Goal: Book appointment/travel/reservation

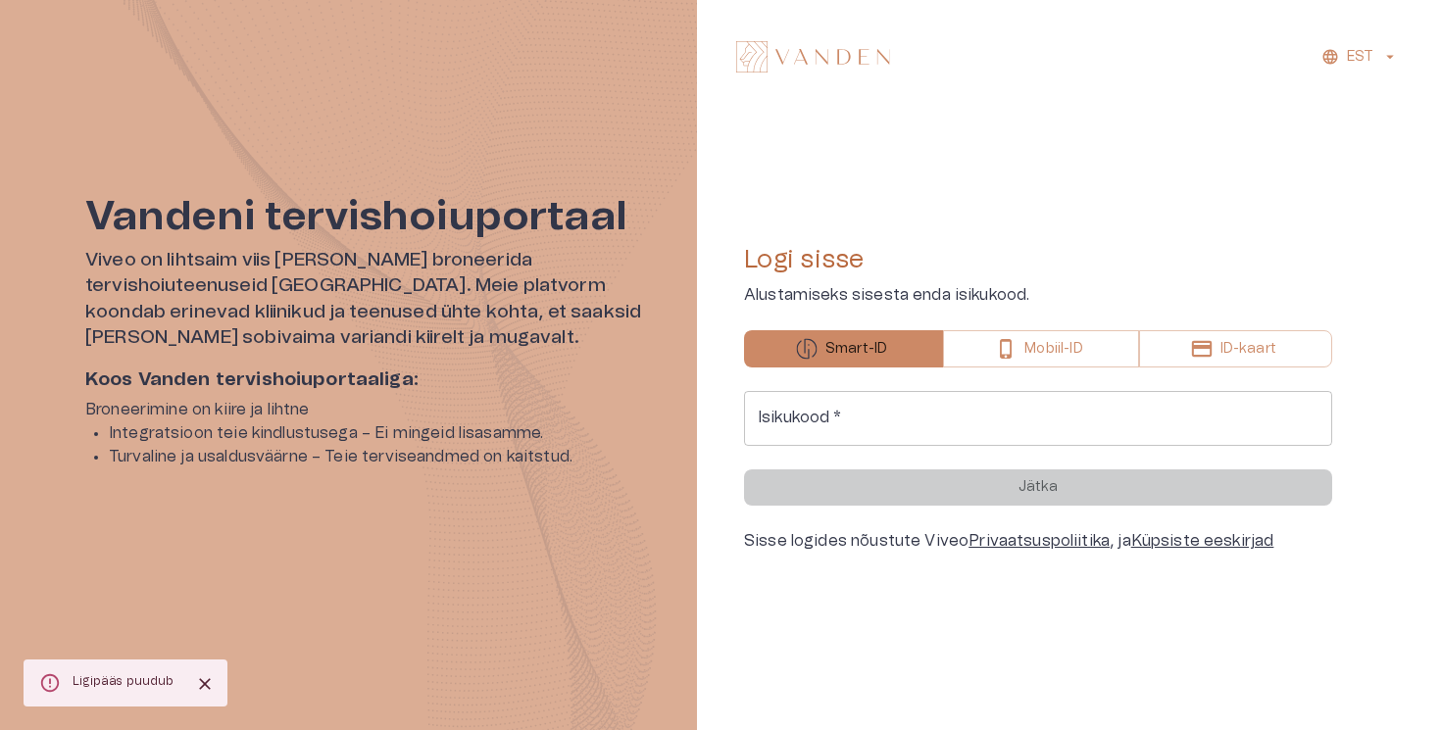
click at [807, 421] on input "Isikukood   *" at bounding box center [1038, 418] width 588 height 55
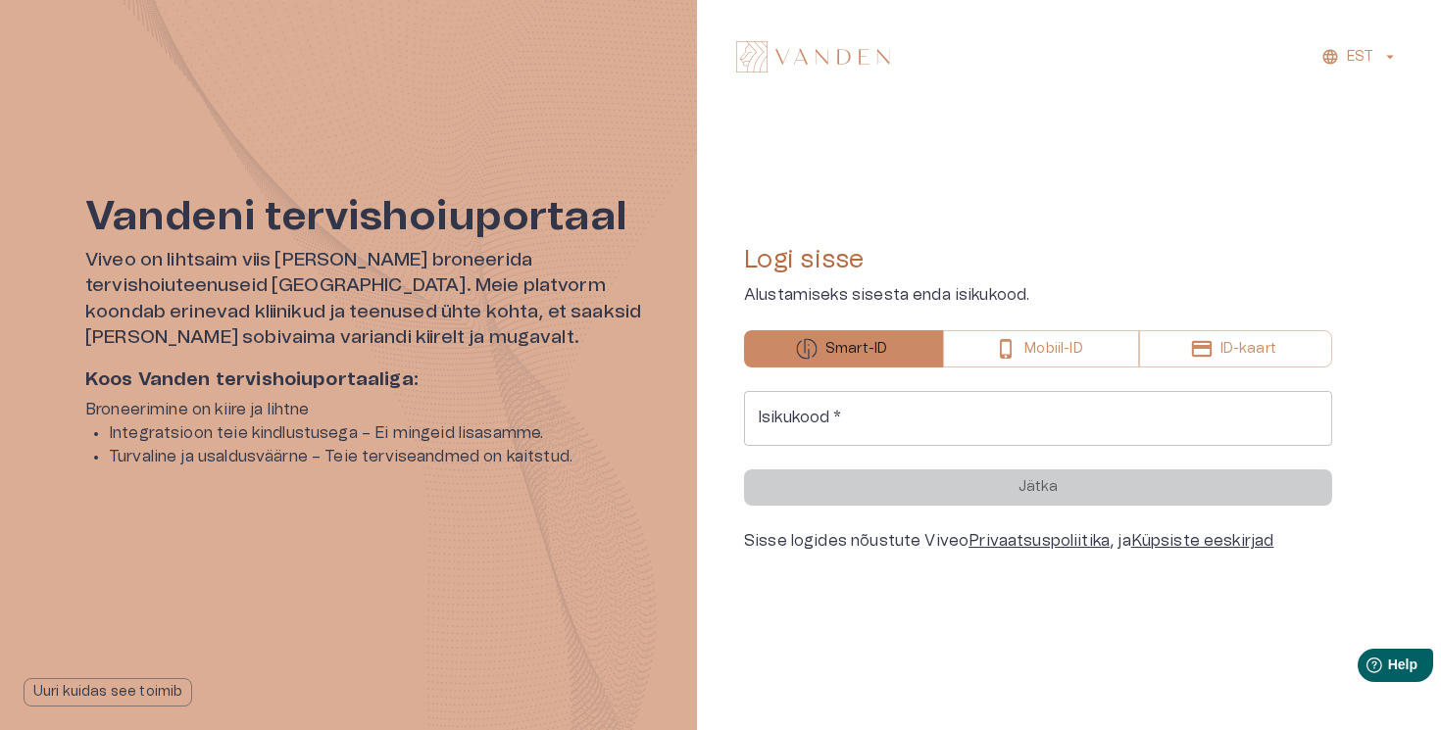
click at [807, 421] on input "Isikukood   *" at bounding box center [1038, 418] width 588 height 55
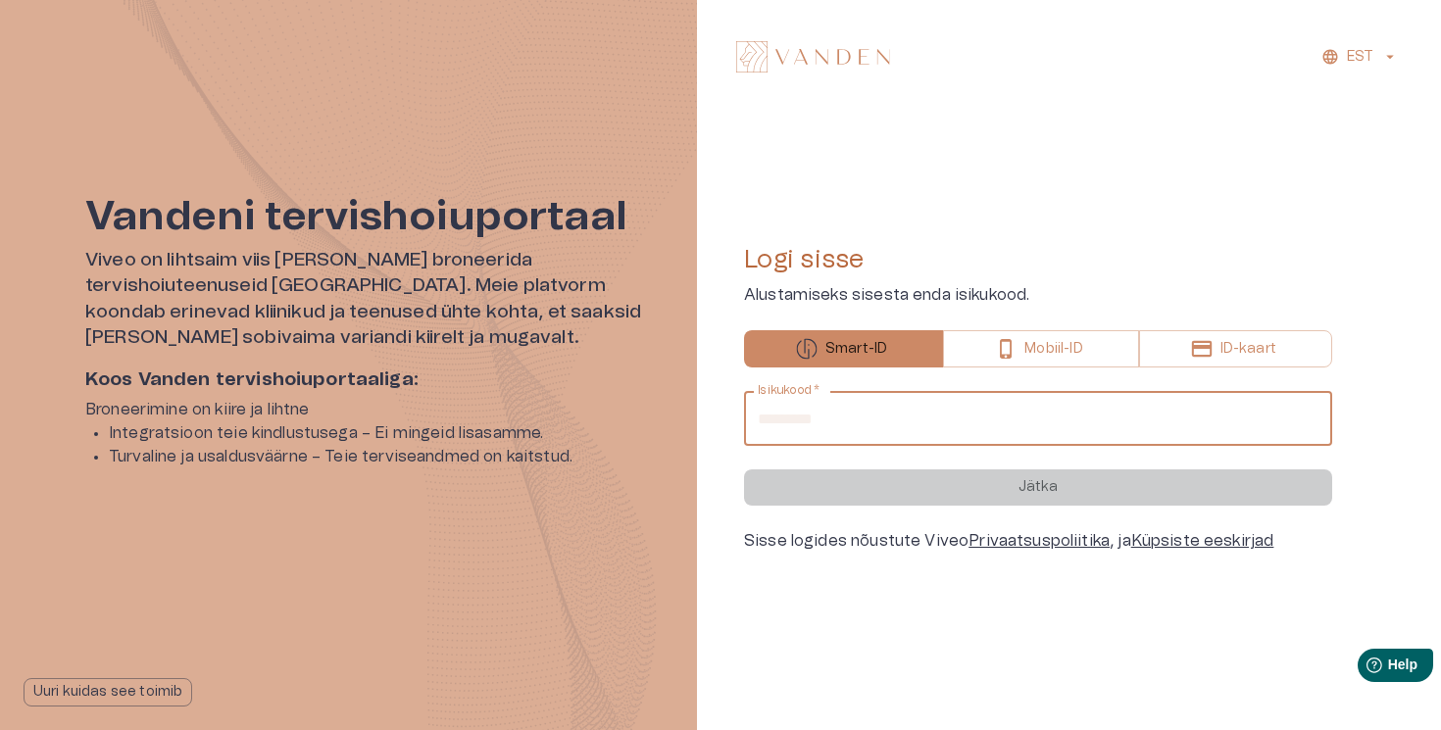
type input "**********"
click at [744, 470] on button "Jätka" at bounding box center [1038, 488] width 588 height 36
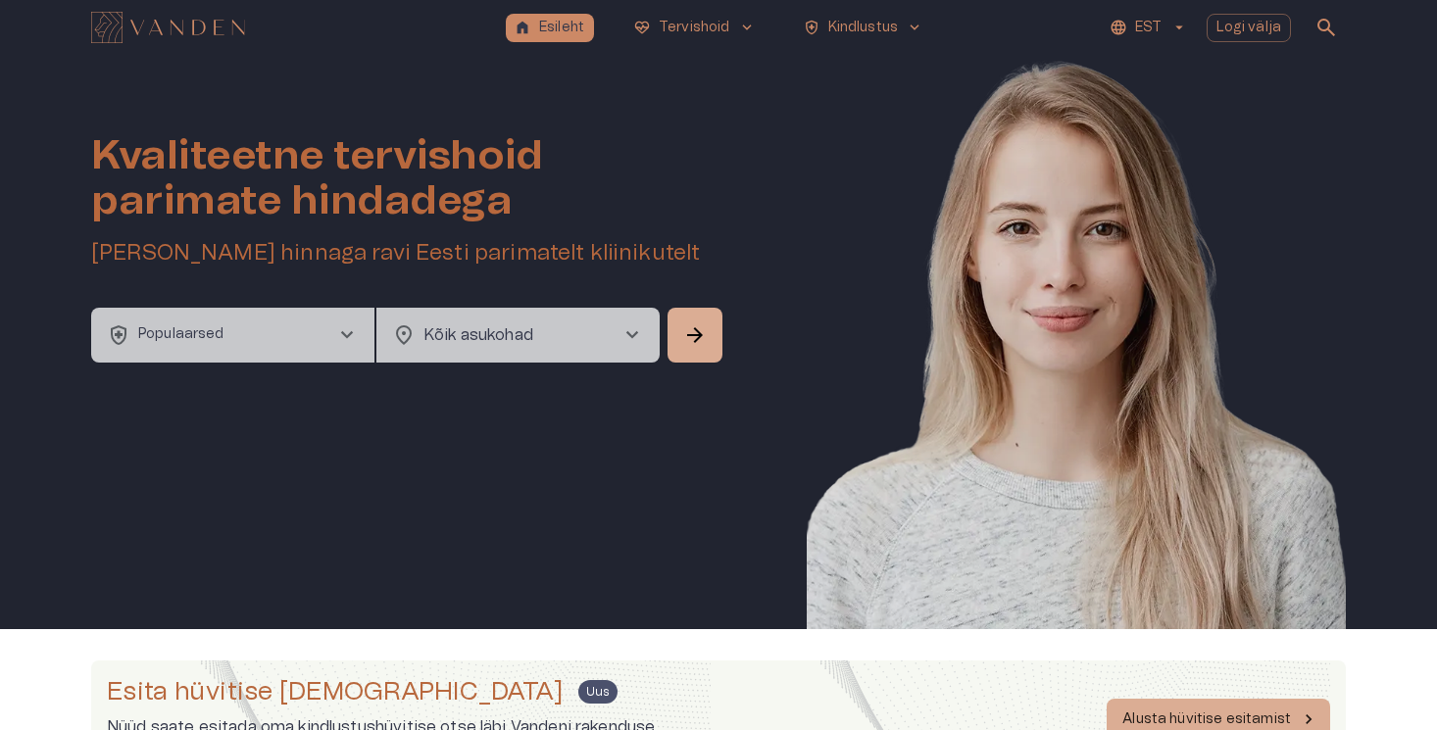
scroll to position [624, 0]
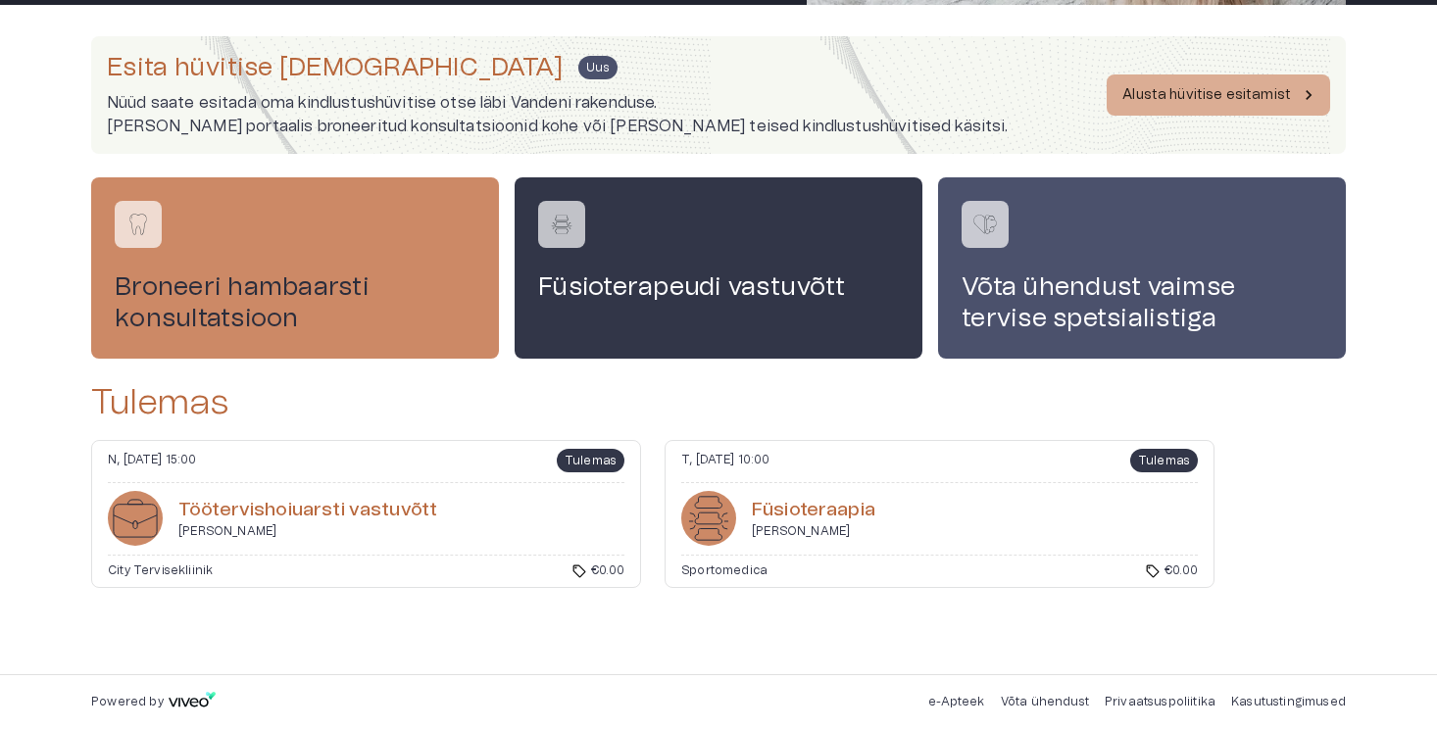
click at [846, 516] on h6 "Fü­sioter­aapia" at bounding box center [814, 511] width 124 height 26
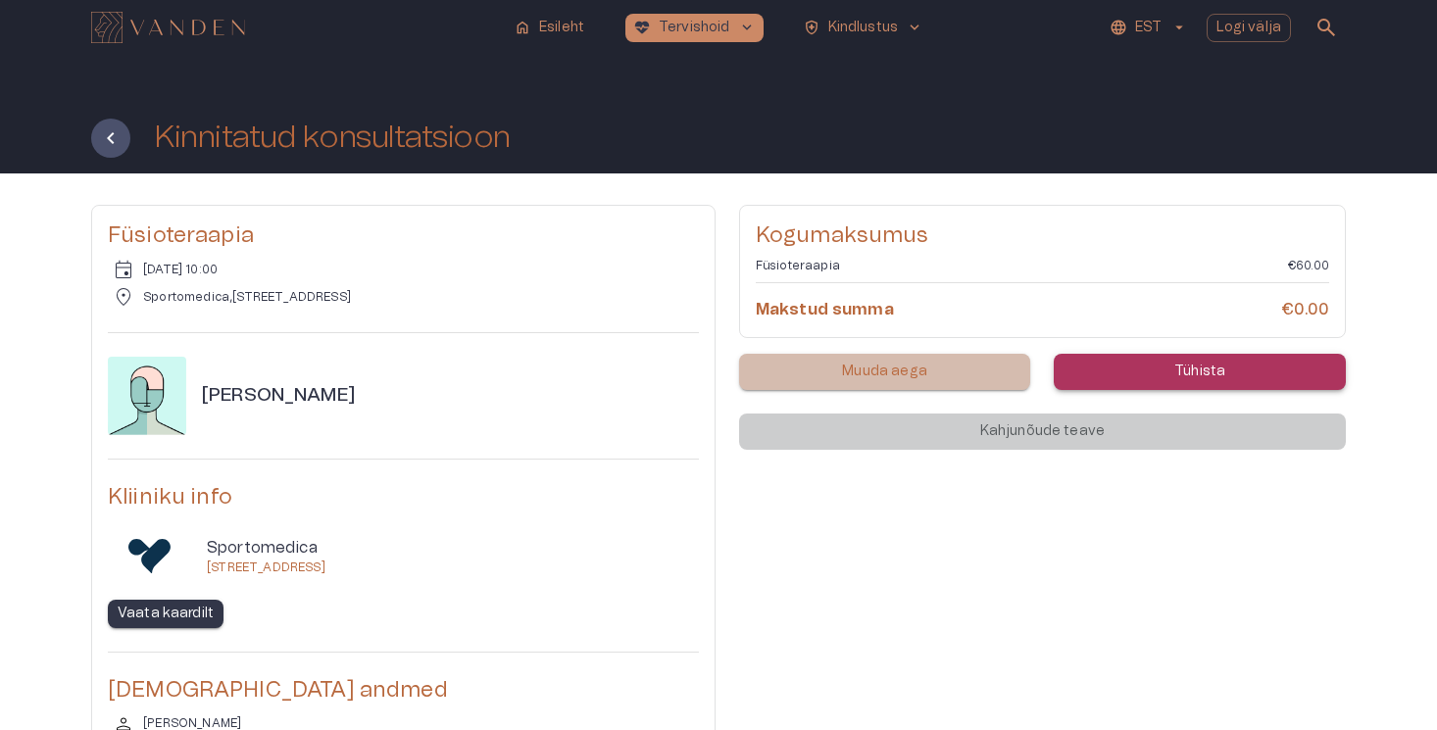
click at [923, 378] on p "Muuda aega" at bounding box center [884, 372] width 85 height 21
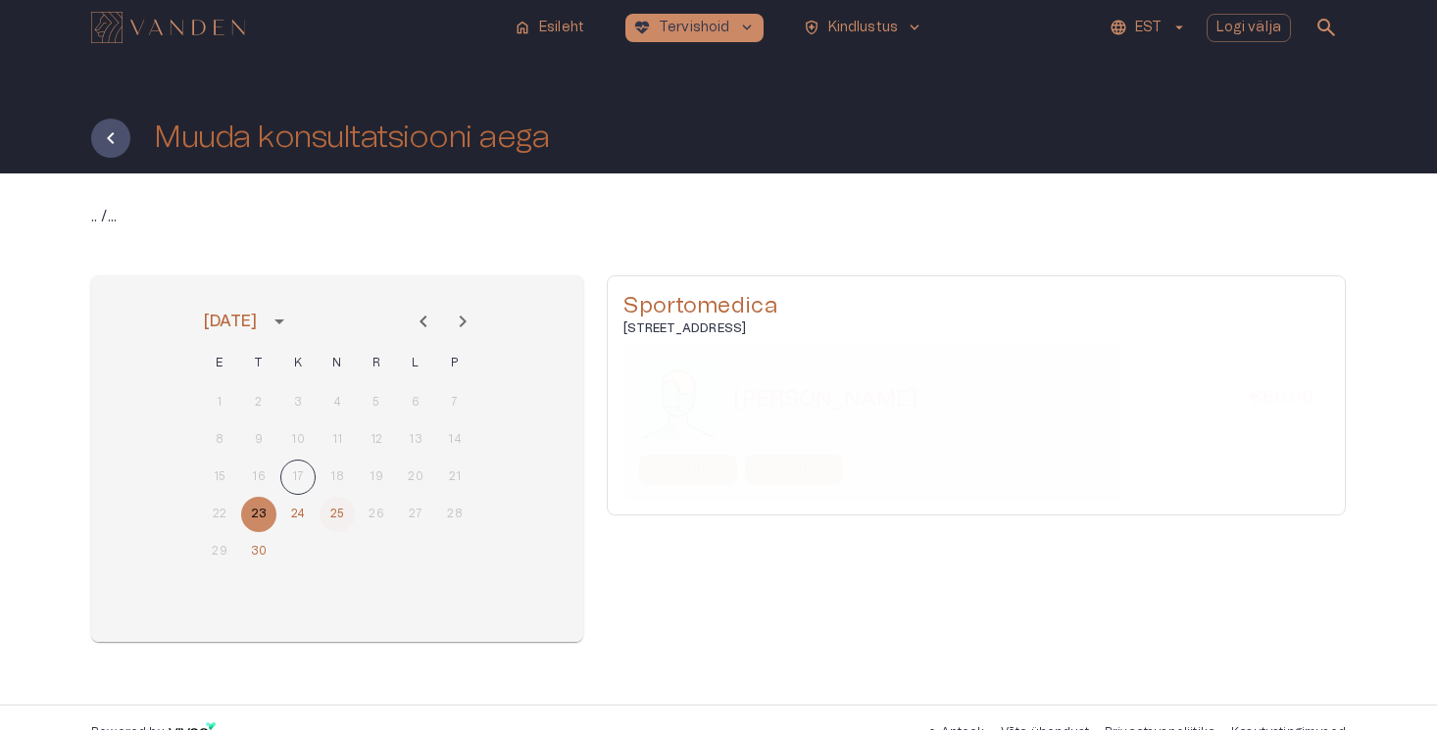
click at [336, 517] on button "25" at bounding box center [337, 514] width 35 height 35
